Goal: Information Seeking & Learning: Learn about a topic

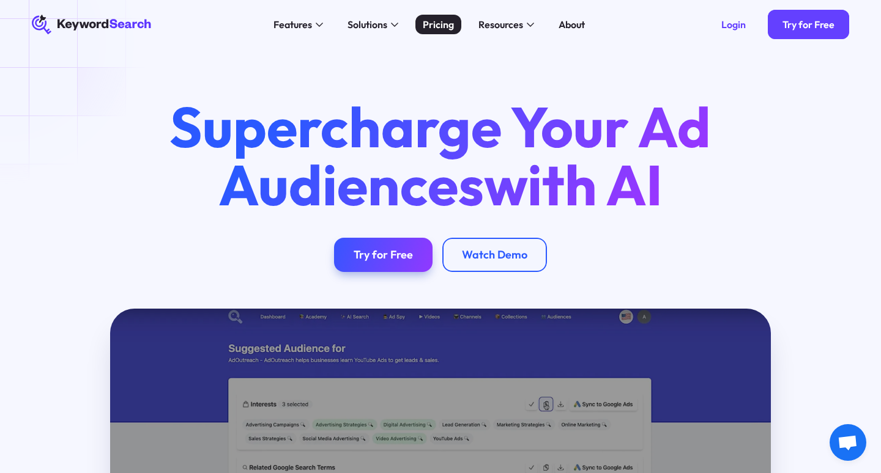
click at [448, 25] on div "Pricing" at bounding box center [438, 24] width 31 height 15
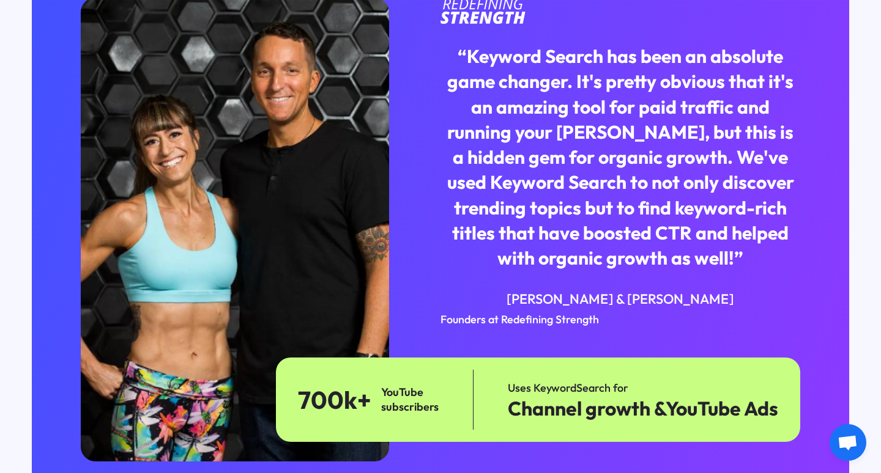
scroll to position [3023, 0]
